Goal: Find specific page/section

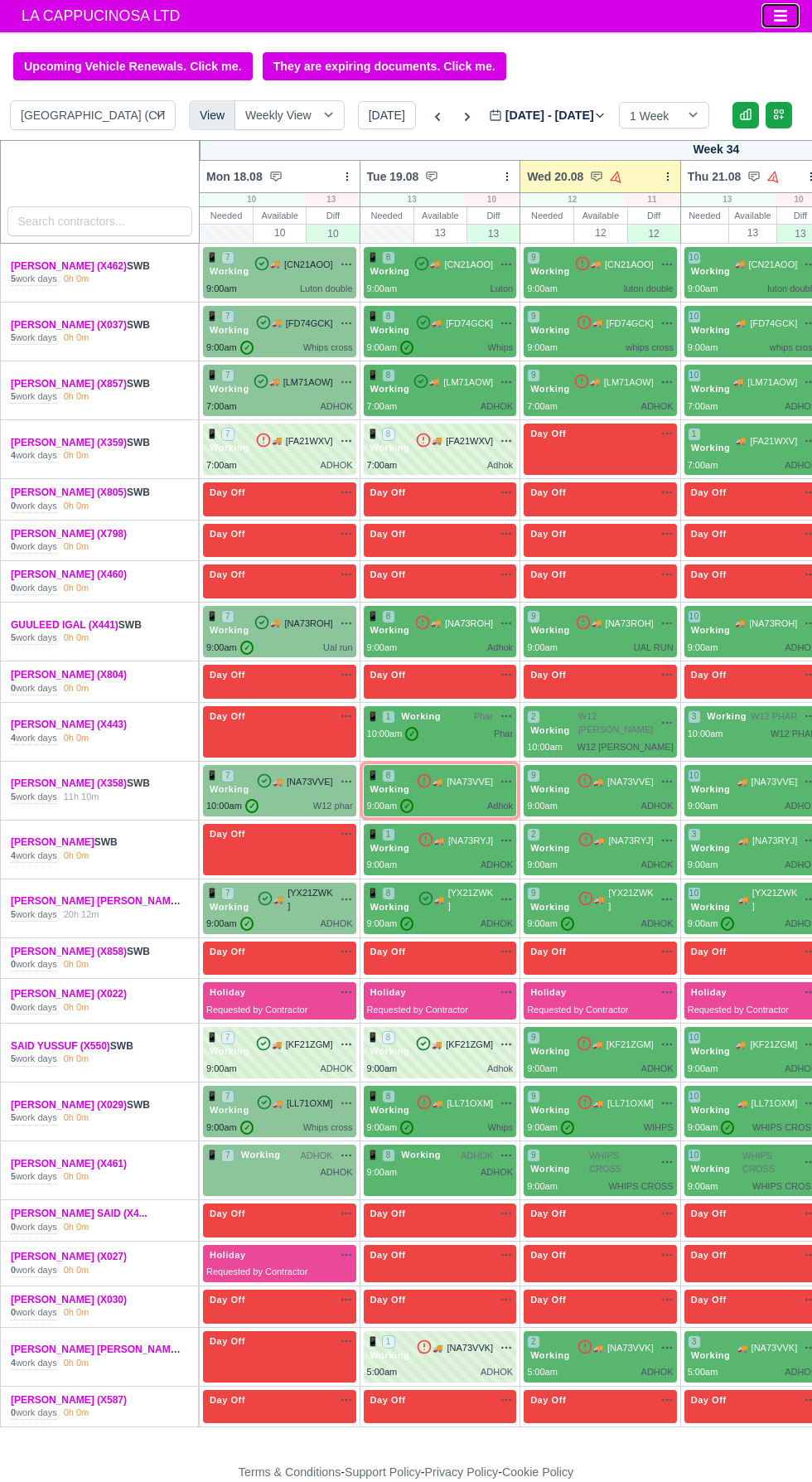
click at [780, 15] on icon "Toggle navigation" at bounding box center [780, 16] width 13 height 12
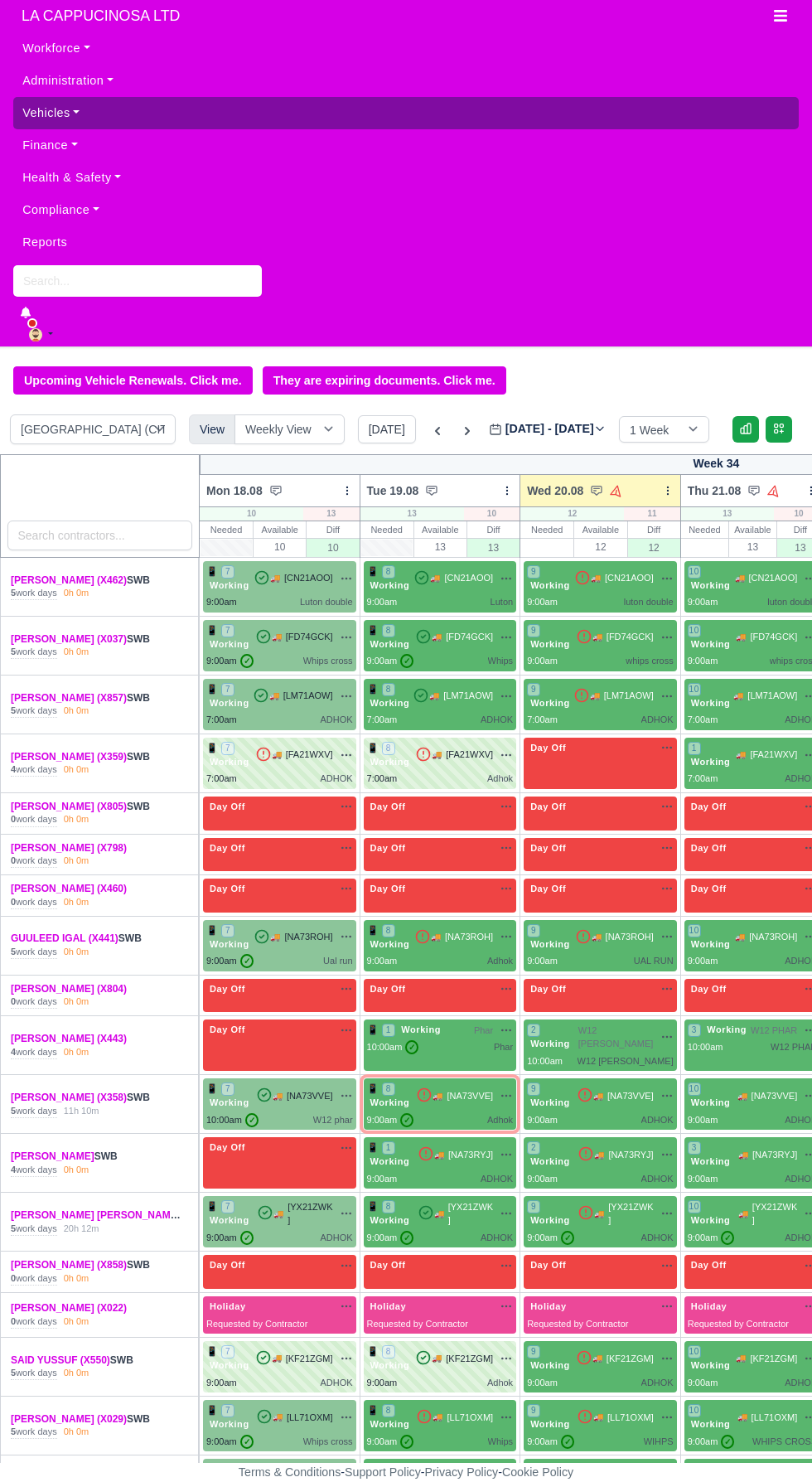
click at [156, 122] on link "Vehicles" at bounding box center [406, 113] width 785 height 33
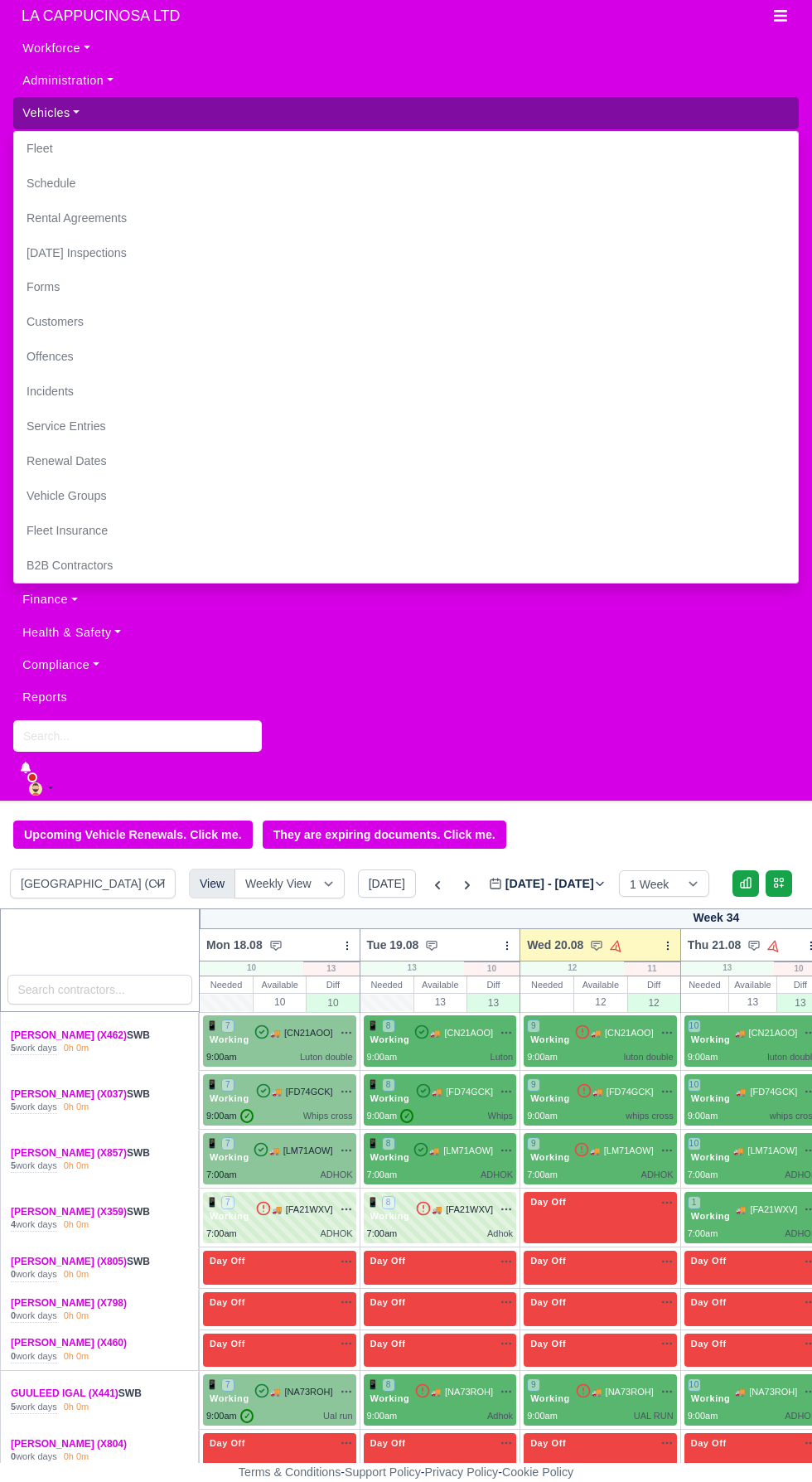
click at [177, 128] on link "Vehicles" at bounding box center [406, 113] width 785 height 33
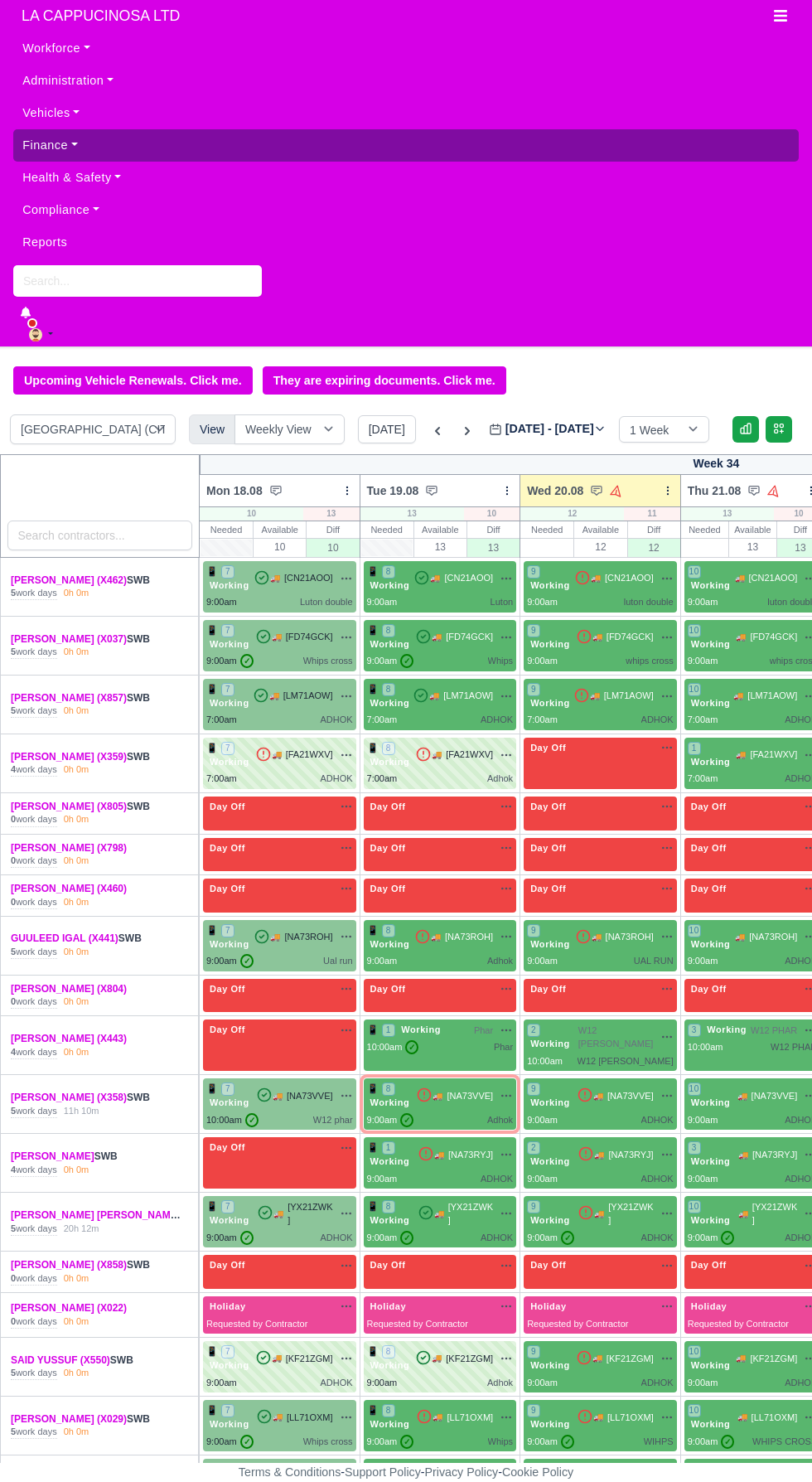
click at [369, 135] on link "Finance" at bounding box center [406, 145] width 785 height 33
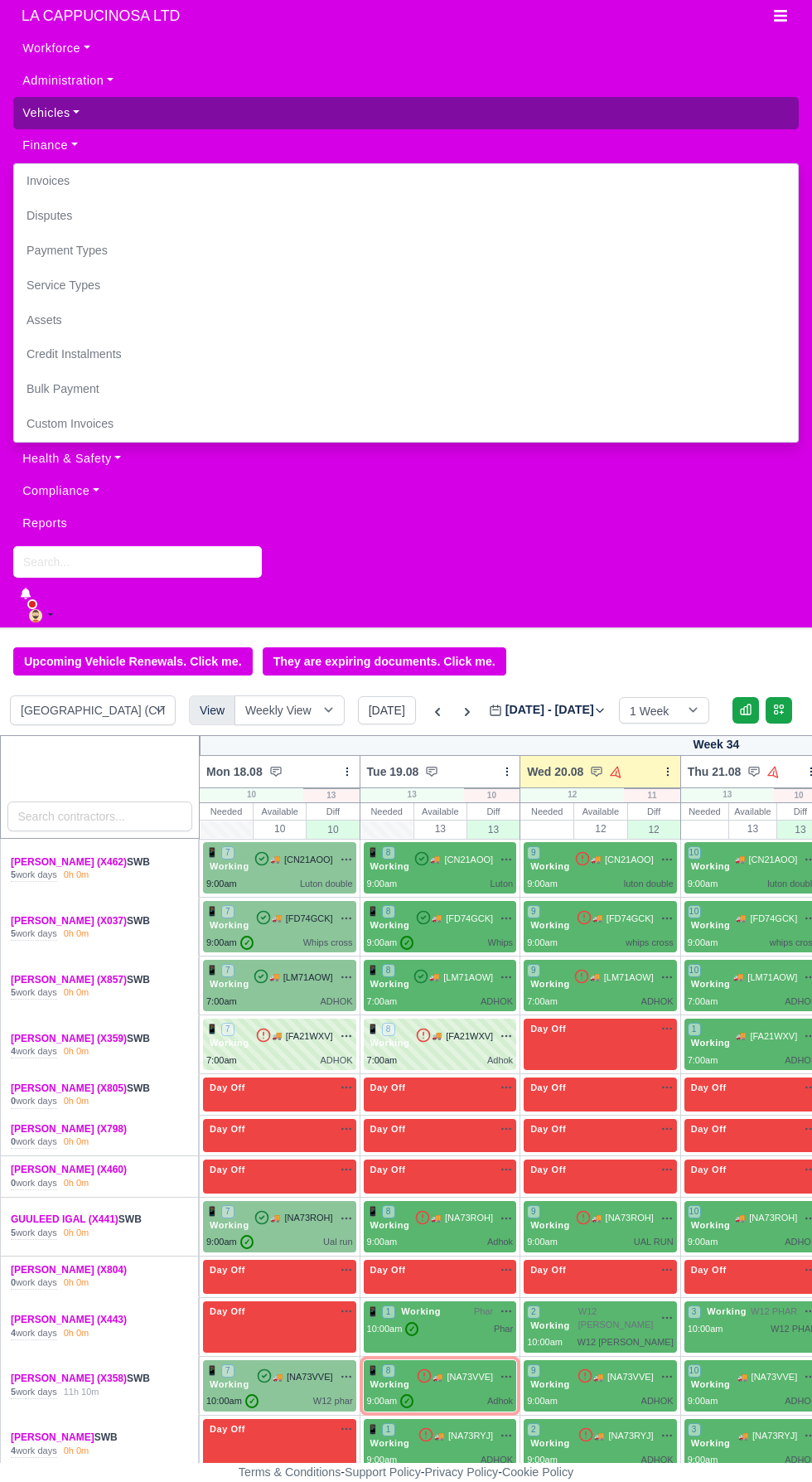
click at [377, 113] on link "Vehicles" at bounding box center [406, 113] width 785 height 33
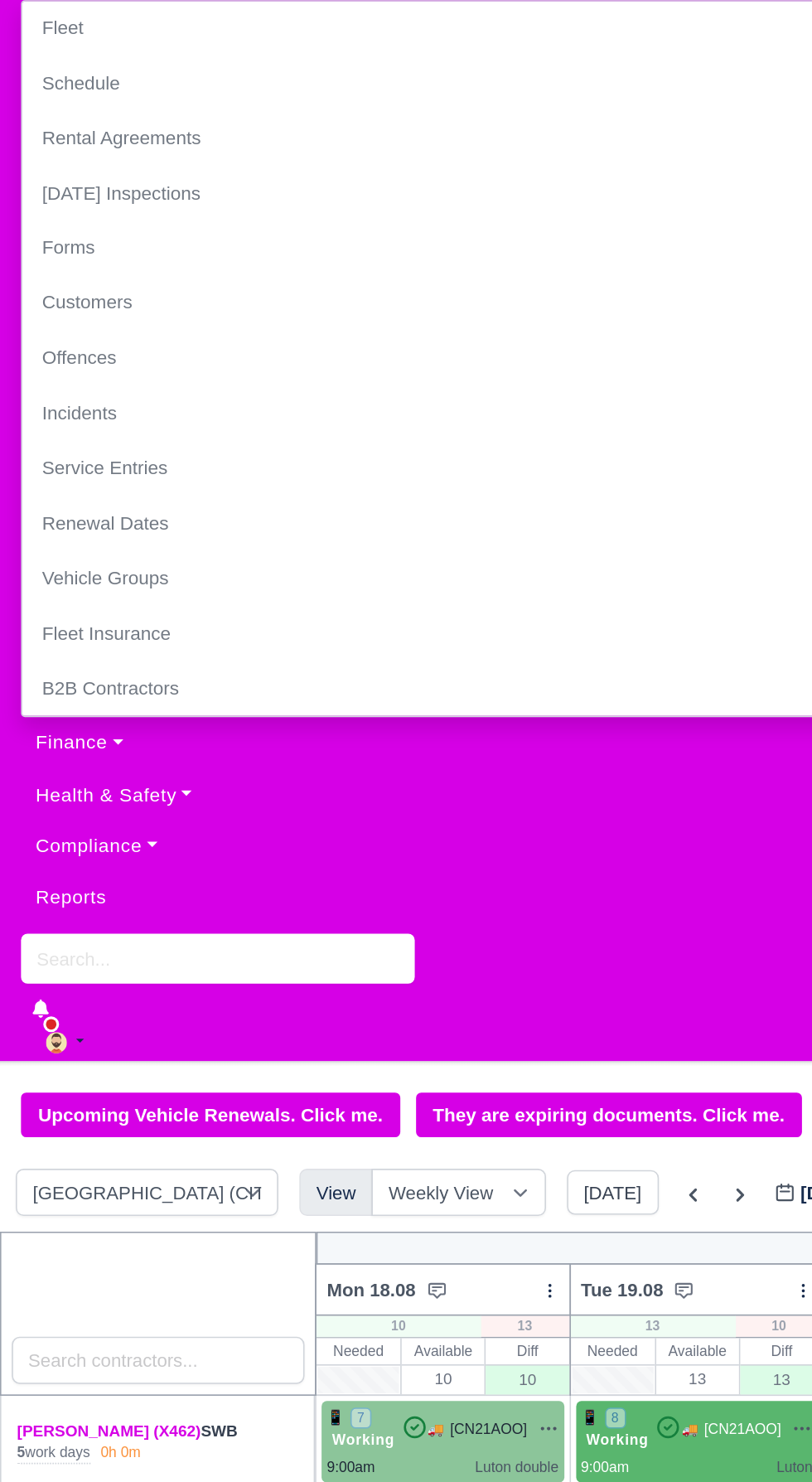
scroll to position [11, 0]
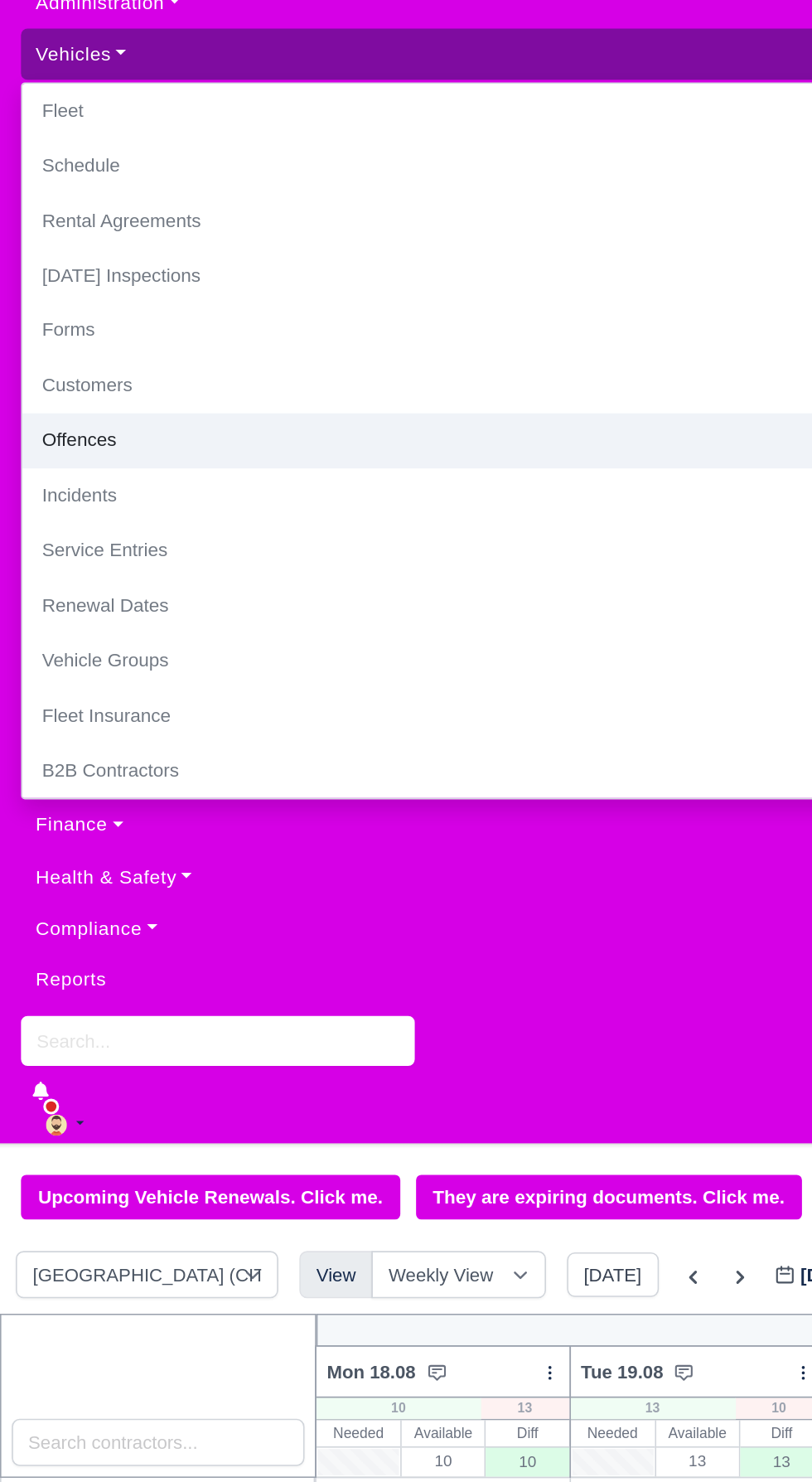
click at [187, 354] on link "Offences" at bounding box center [406, 357] width 784 height 35
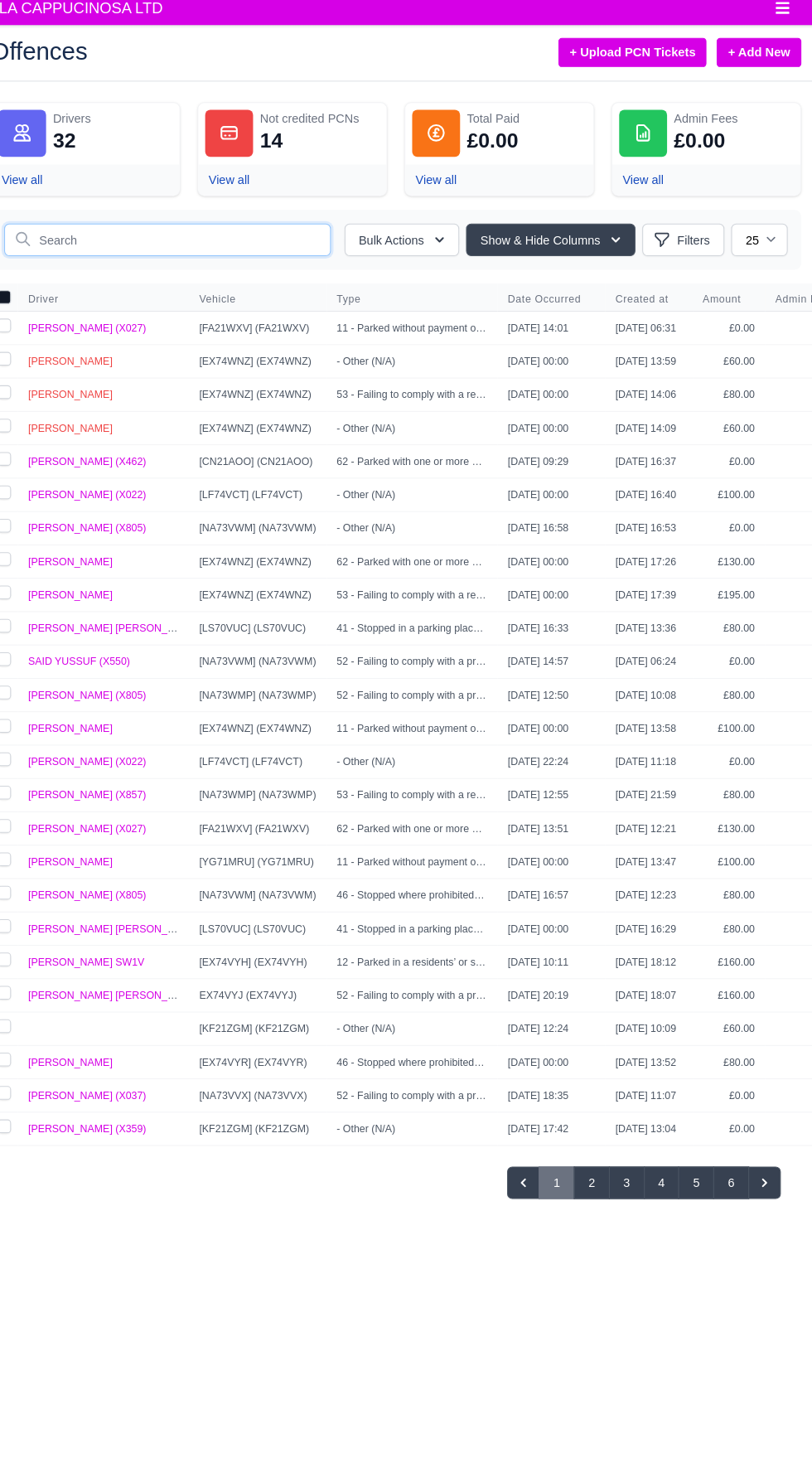
click at [241, 236] on input "text" at bounding box center [185, 240] width 316 height 32
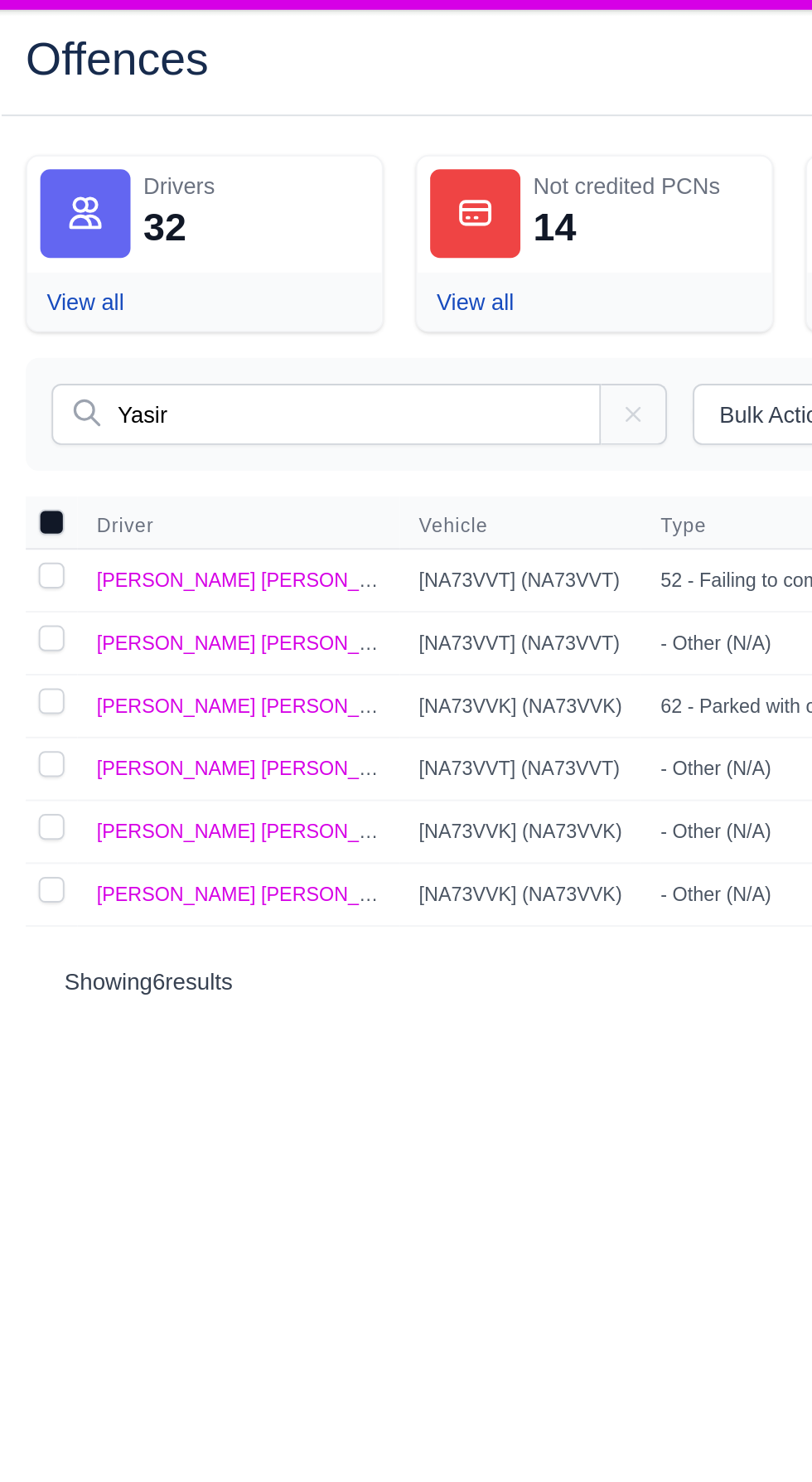
type input "Yasir"
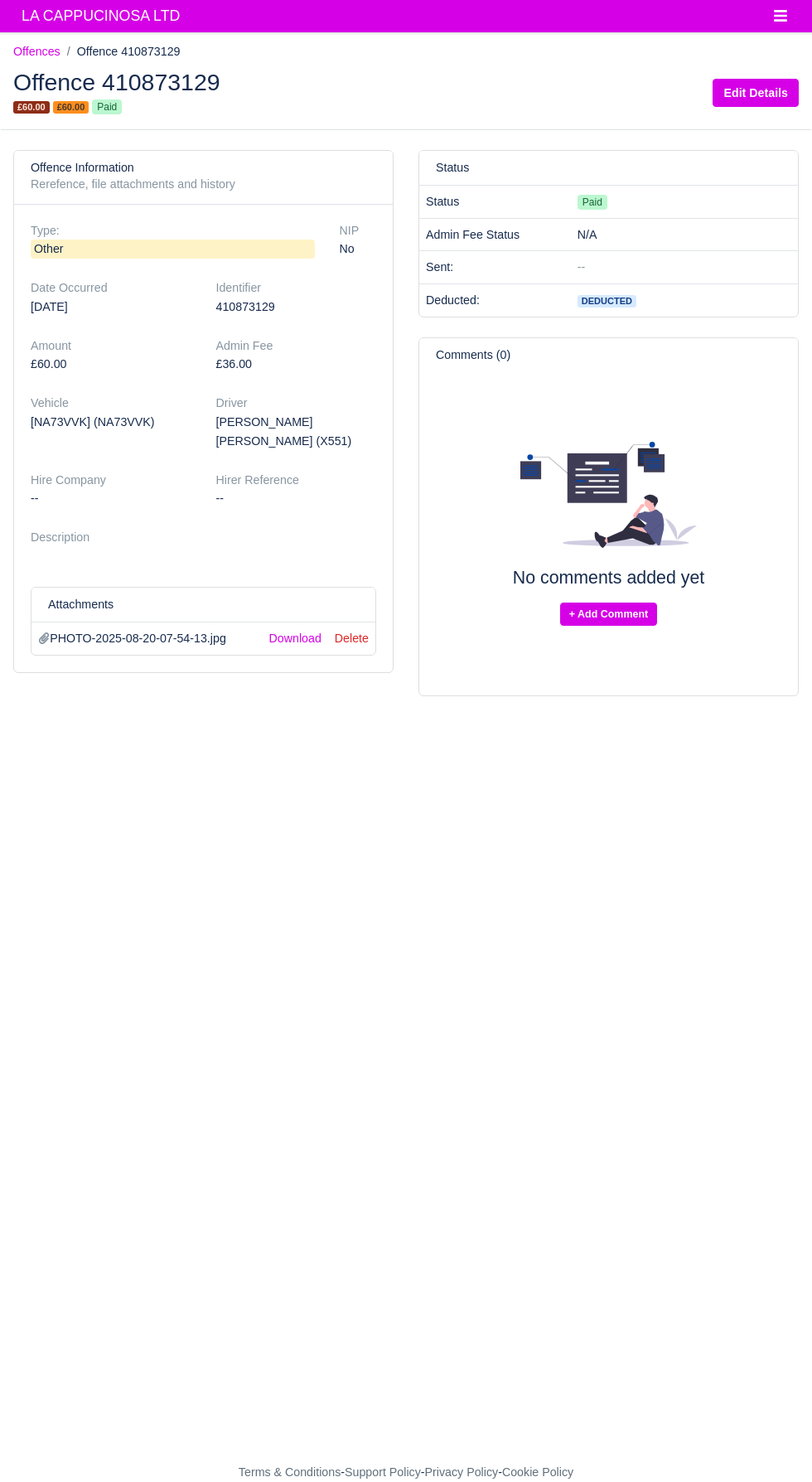
scroll to position [2, 0]
click at [488, 407] on div "No comments added yet + Add Comment" at bounding box center [608, 534] width 345 height 291
click at [302, 632] on link "Download" at bounding box center [295, 638] width 52 height 13
